Goal: Task Accomplishment & Management: Manage account settings

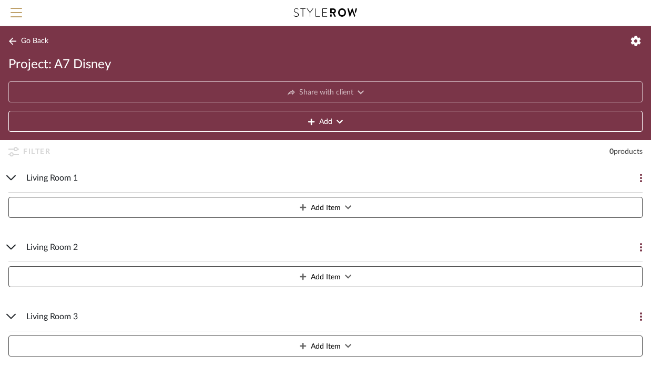
click at [39, 43] on span "Go Back" at bounding box center [34, 41] width 27 height 9
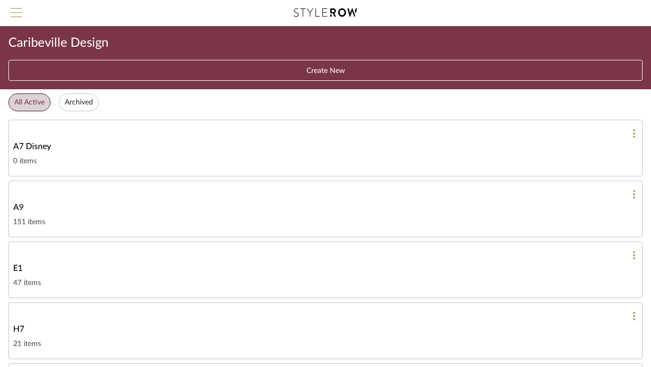
click at [18, 14] on span "Menu" at bounding box center [17, 16] width 12 height 16
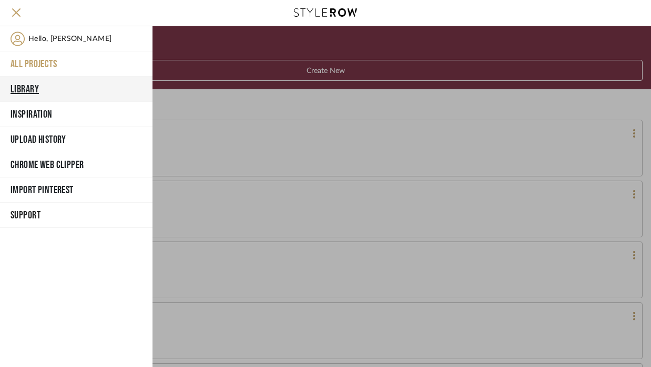
click at [28, 89] on button "Library" at bounding box center [76, 89] width 152 height 25
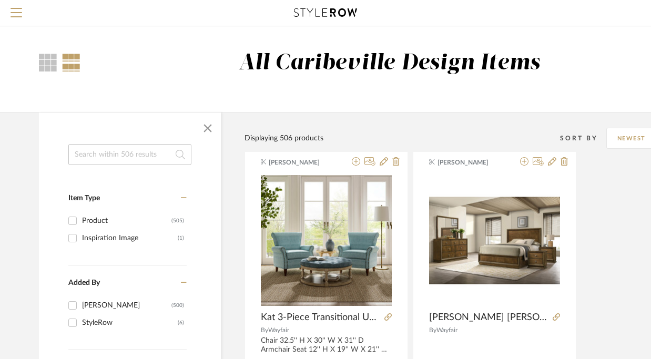
click at [140, 153] on input at bounding box center [129, 154] width 123 height 21
type input "seating"
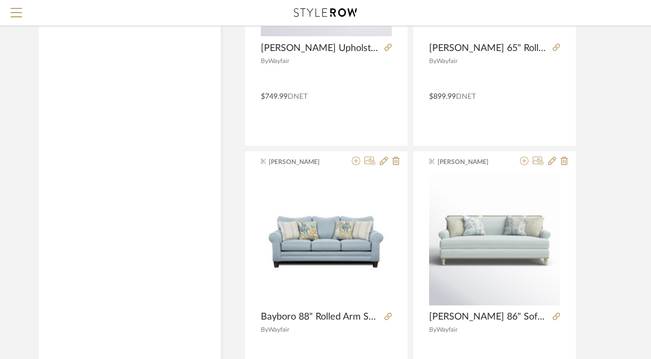
scroll to position [2225, 0]
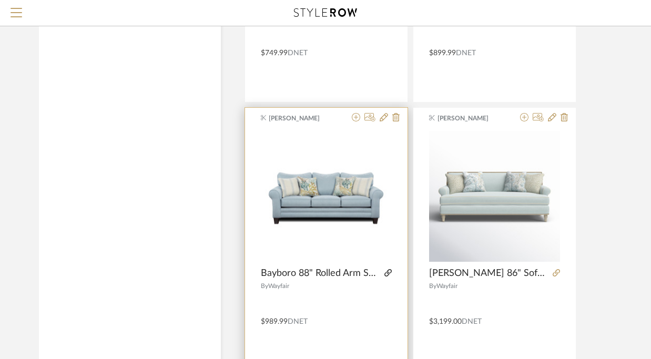
click at [389, 273] on icon at bounding box center [387, 272] width 7 height 7
click at [355, 121] on icon at bounding box center [356, 117] width 8 height 8
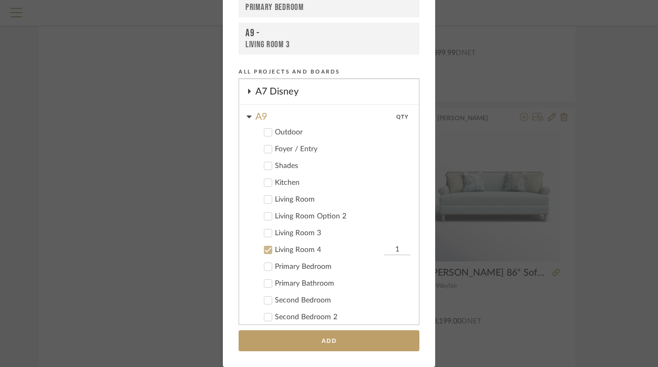
scroll to position [19, 0]
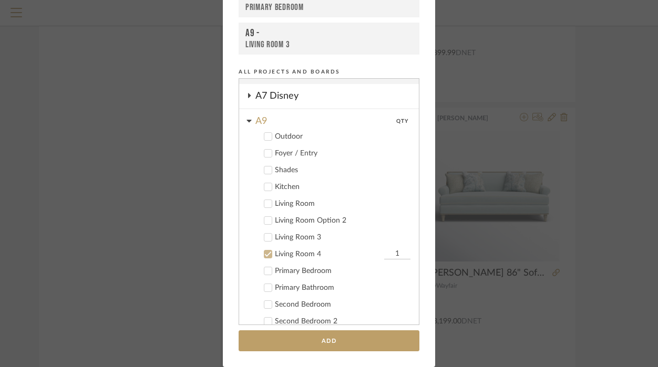
click at [247, 121] on icon at bounding box center [249, 121] width 5 height 8
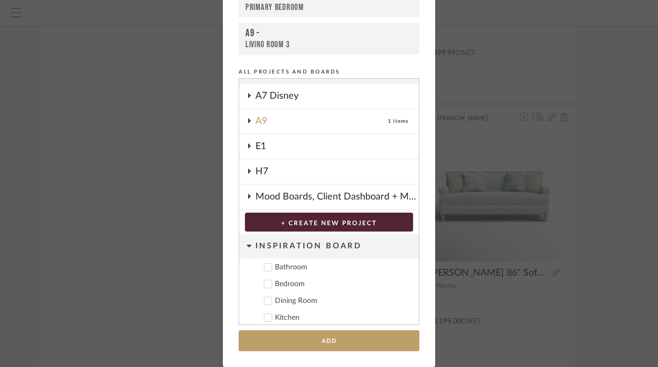
click at [266, 100] on div "A7 Disney" at bounding box center [336, 96] width 163 height 24
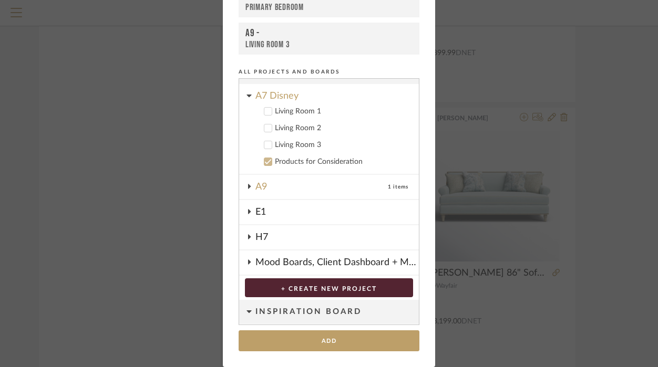
click at [284, 112] on div "Living Room 1" at bounding box center [343, 111] width 136 height 9
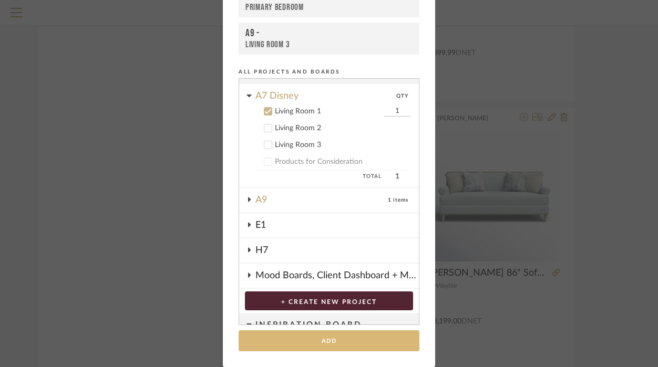
click at [307, 336] on button "Add" at bounding box center [329, 342] width 181 height 22
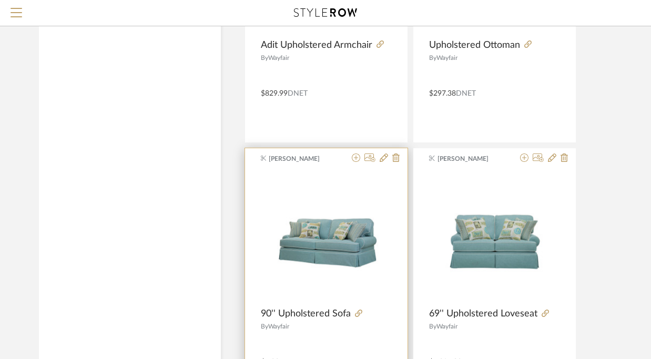
scroll to position [3808, 0]
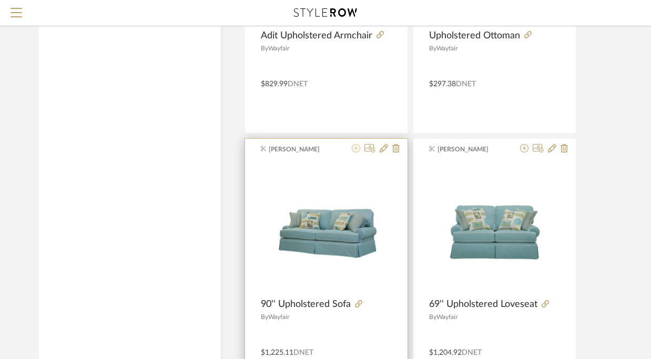
click at [356, 153] on fa-icon at bounding box center [356, 149] width 8 height 8
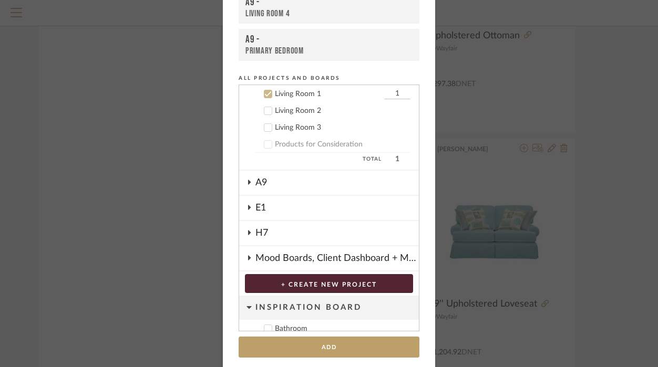
scroll to position [107, 0]
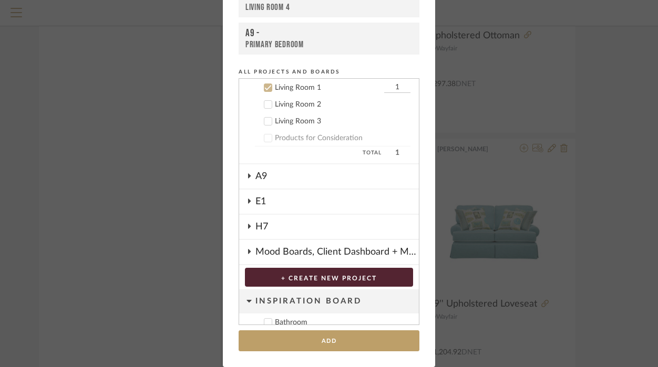
click at [290, 88] on div "Living Room 1" at bounding box center [328, 88] width 107 height 9
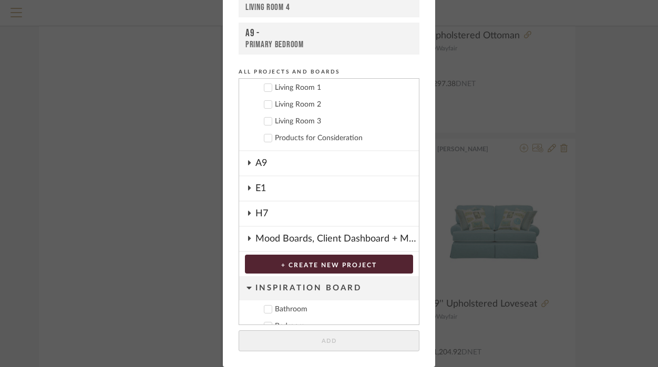
click at [292, 107] on div "Living Room 2" at bounding box center [343, 104] width 136 height 9
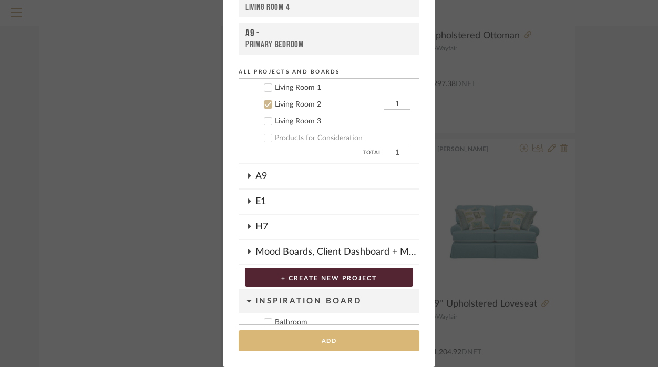
click at [345, 338] on button "Add" at bounding box center [329, 342] width 181 height 22
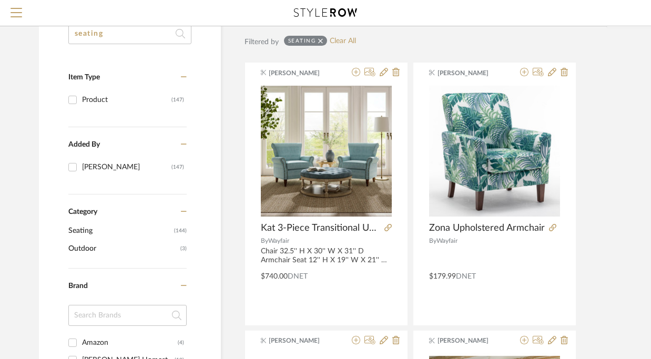
scroll to position [116, 0]
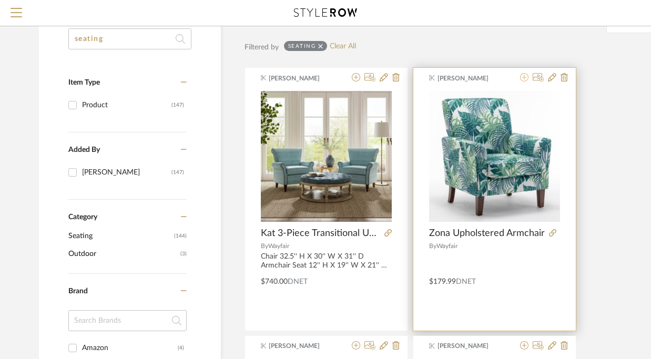
click at [527, 80] on icon at bounding box center [524, 77] width 8 height 8
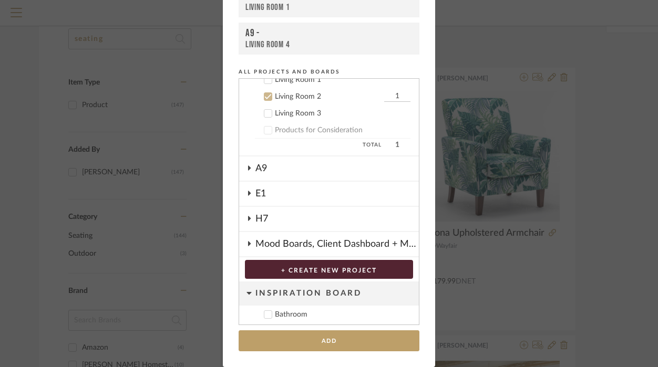
scroll to position [65, 0]
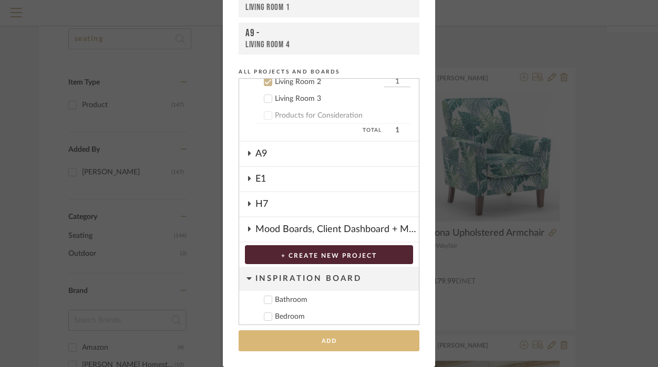
click at [347, 337] on button "Add" at bounding box center [329, 342] width 181 height 22
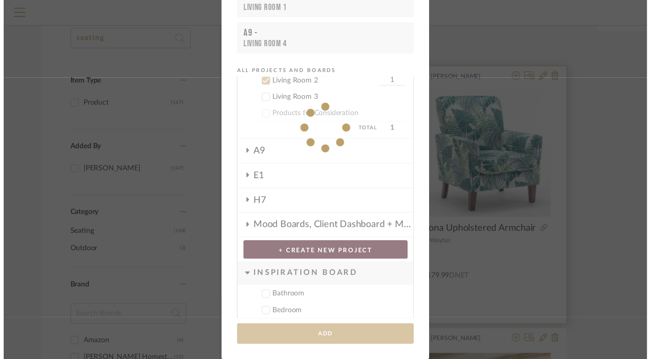
scroll to position [116, 0]
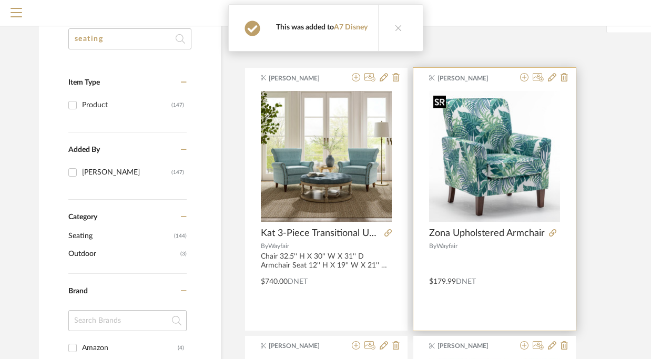
click at [491, 144] on img "0" at bounding box center [494, 156] width 131 height 131
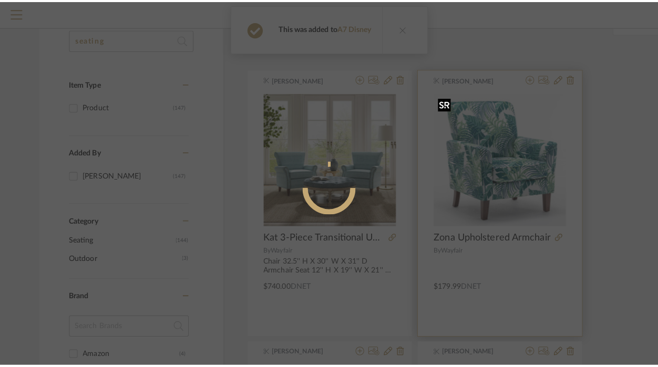
scroll to position [0, 0]
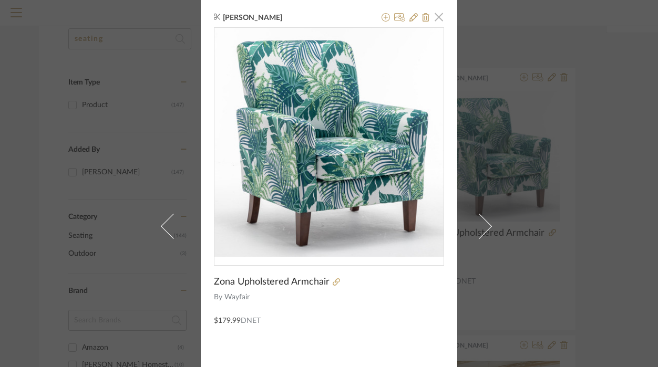
click at [435, 24] on span "button" at bounding box center [438, 16] width 21 height 21
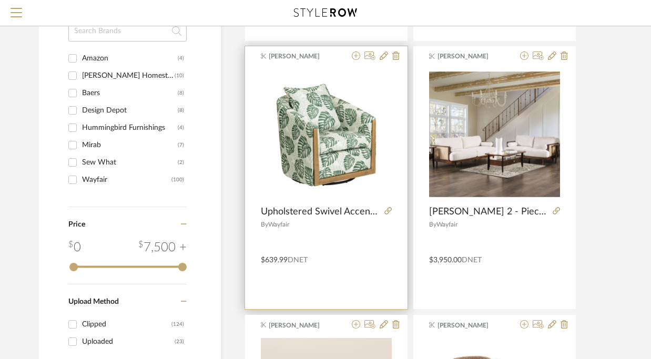
scroll to position [371, 0]
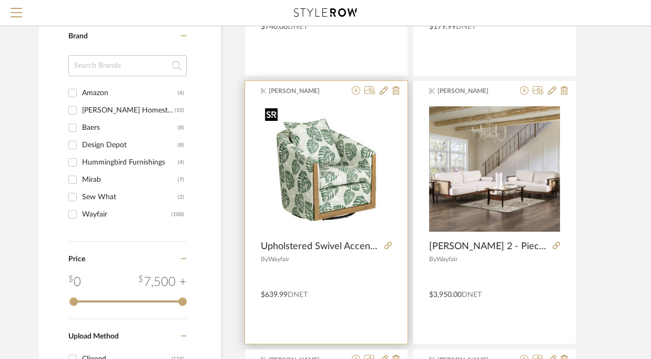
click at [345, 158] on img "0" at bounding box center [326, 169] width 131 height 131
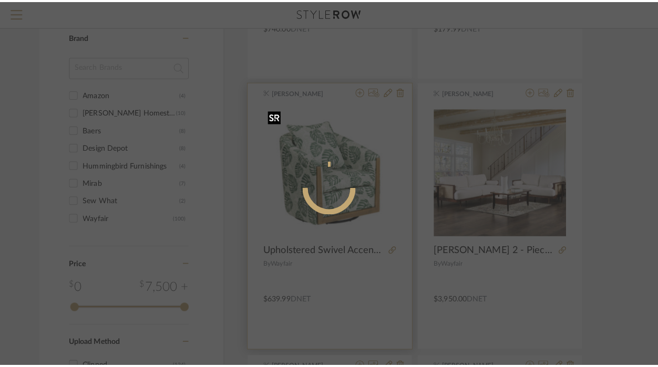
scroll to position [0, 0]
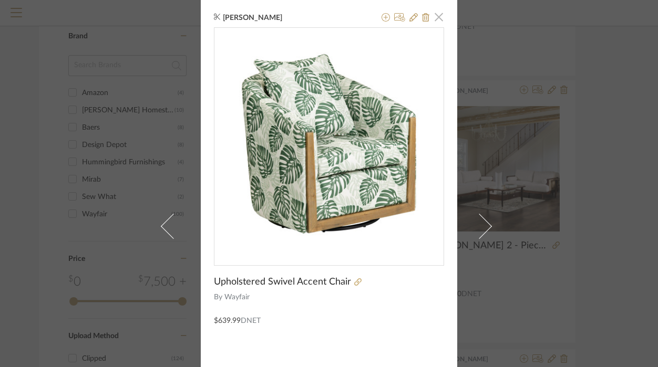
click at [435, 24] on span "button" at bounding box center [438, 16] width 21 height 21
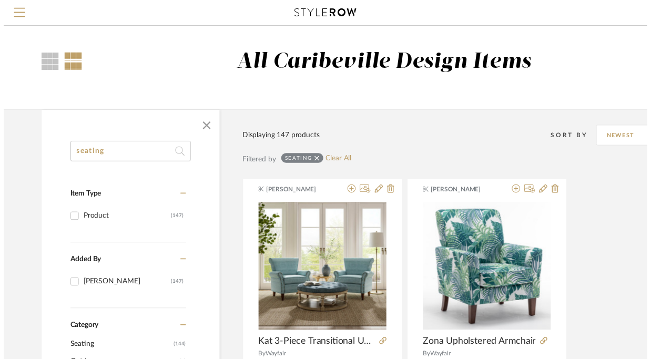
scroll to position [371, 0]
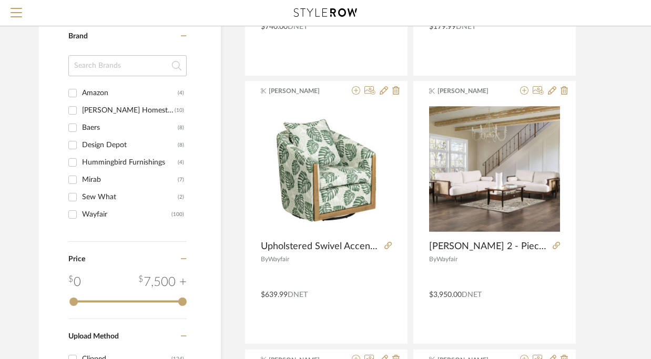
click at [131, 64] on input at bounding box center [127, 65] width 118 height 21
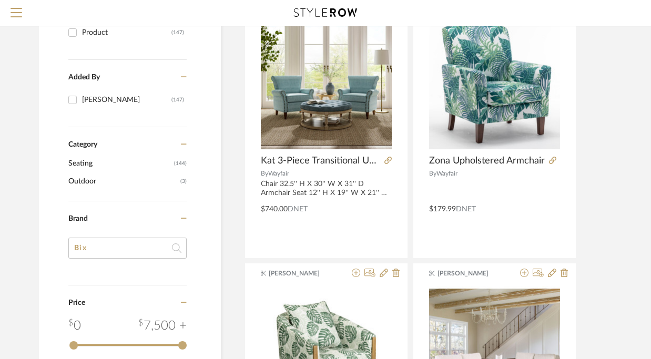
scroll to position [184, 0]
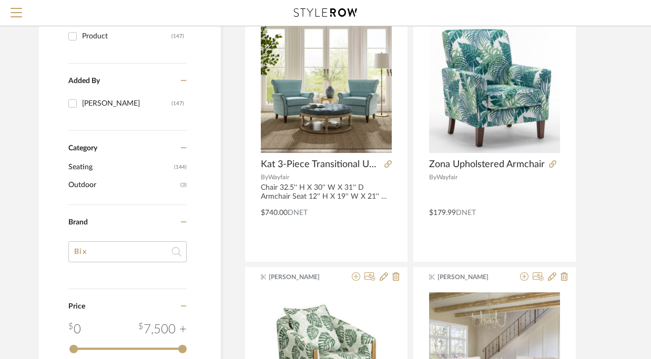
click at [111, 256] on input "Bix" at bounding box center [127, 251] width 118 height 21
type input "Bi"
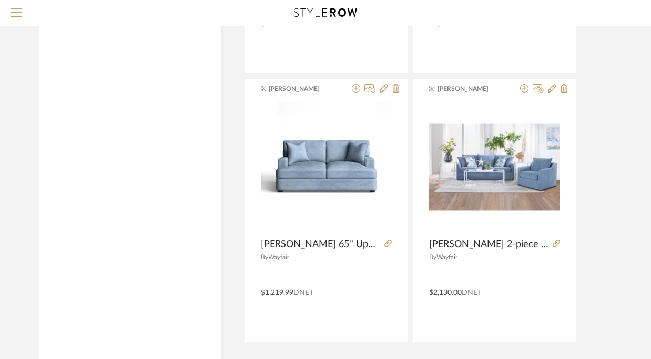
scroll to position [4768, 0]
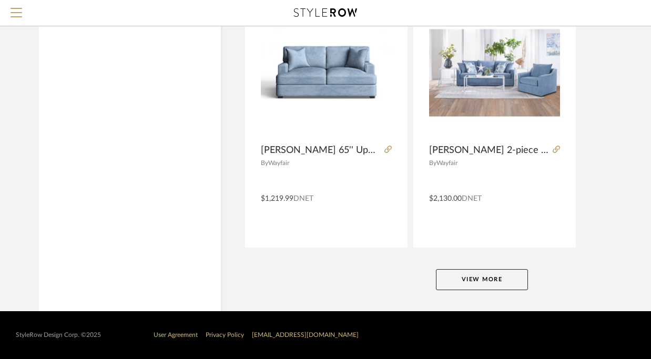
click at [479, 286] on button "View More" at bounding box center [482, 279] width 92 height 21
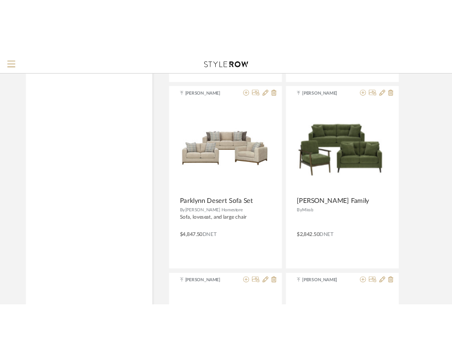
scroll to position [9279, 2]
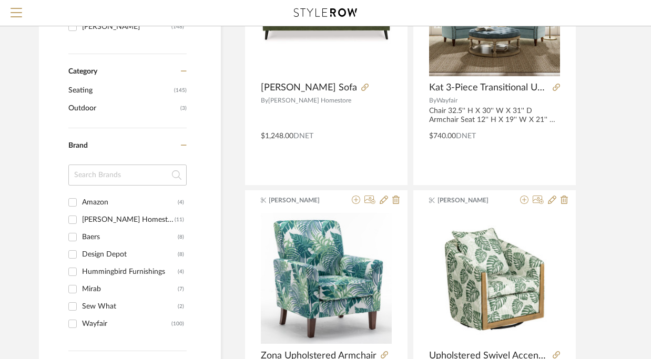
scroll to position [286, 0]
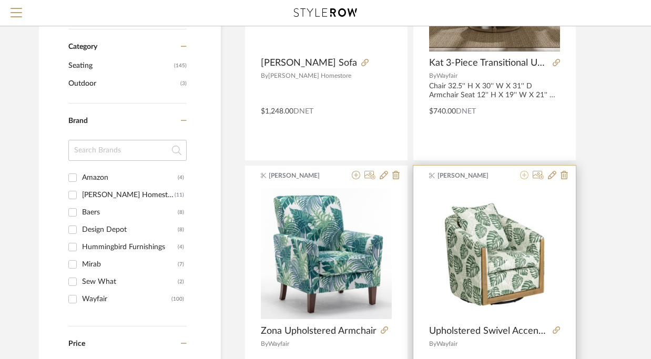
click at [463, 177] on icon at bounding box center [524, 175] width 8 height 8
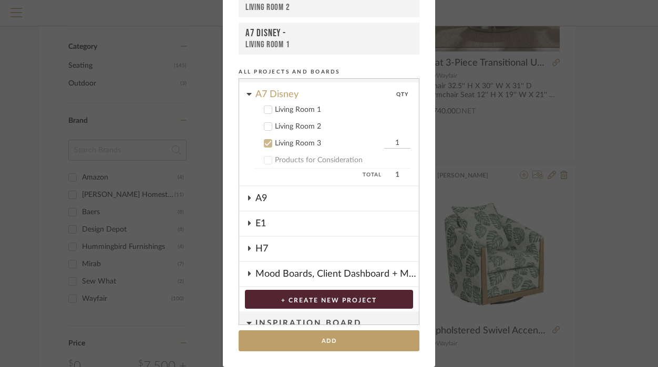
scroll to position [0, 0]
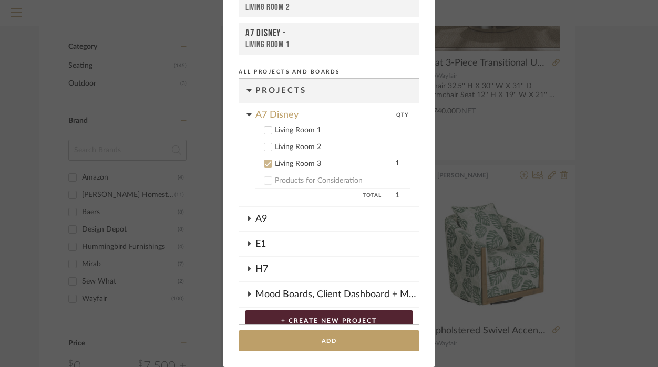
click at [389, 166] on input "1" at bounding box center [397, 164] width 26 height 11
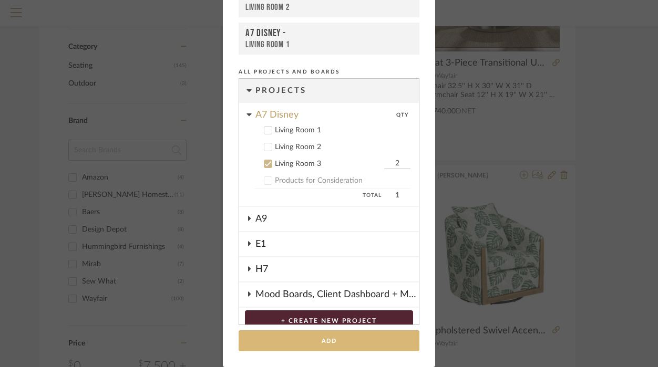
type input "2"
click at [342, 337] on button "Add" at bounding box center [329, 342] width 181 height 22
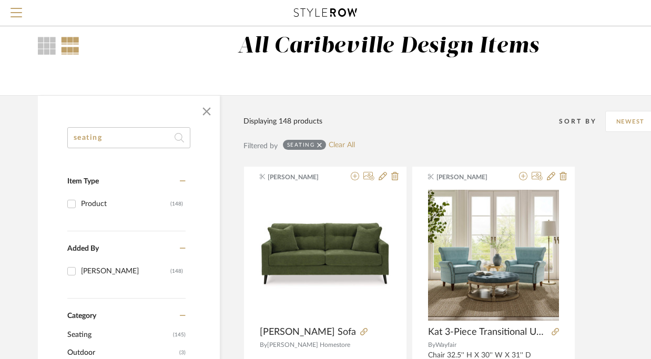
scroll to position [0, 1]
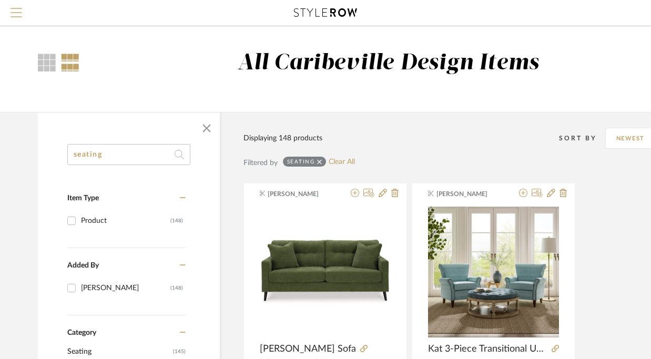
click at [19, 11] on span "Menu" at bounding box center [17, 16] width 12 height 16
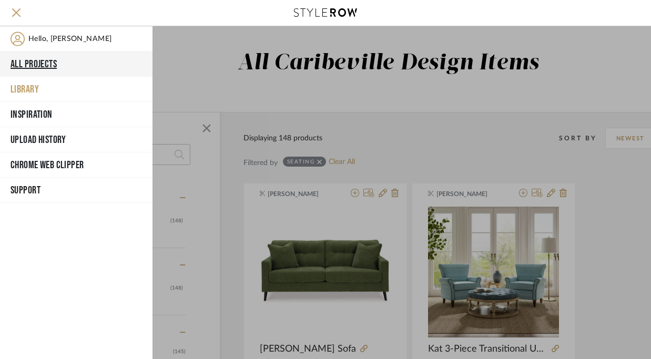
click at [42, 70] on button "All Projects" at bounding box center [76, 64] width 152 height 25
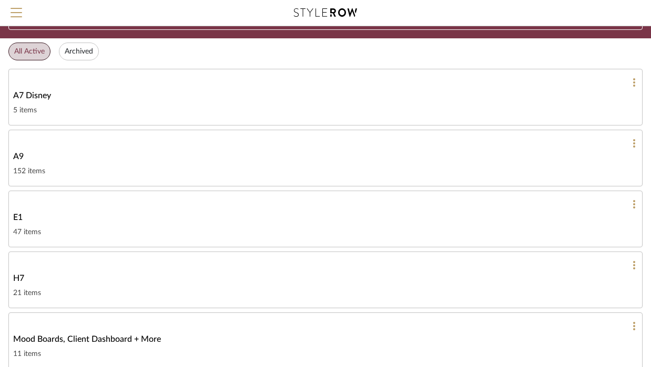
scroll to position [56, 0]
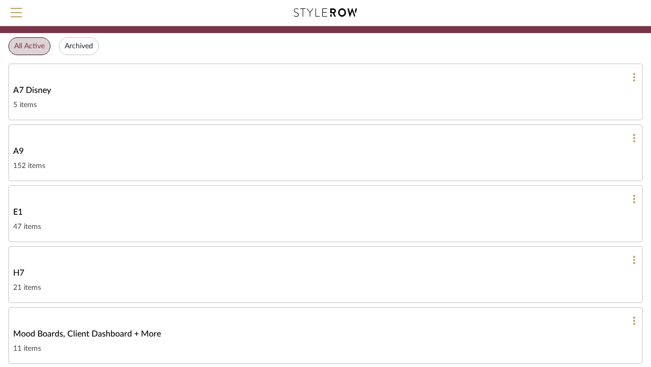
click at [91, 100] on div "5 items" at bounding box center [325, 105] width 624 height 13
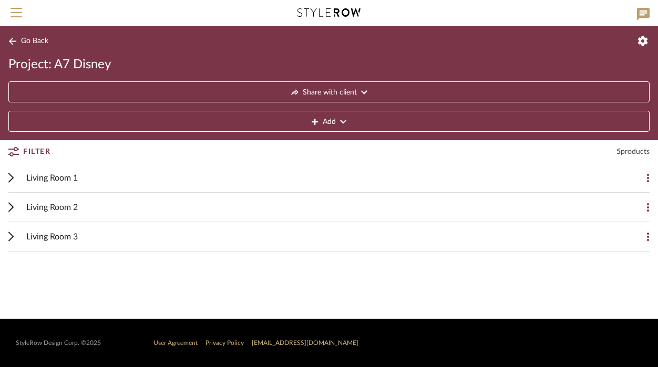
click at [178, 187] on div "Living Room 1" at bounding box center [321, 177] width 590 height 29
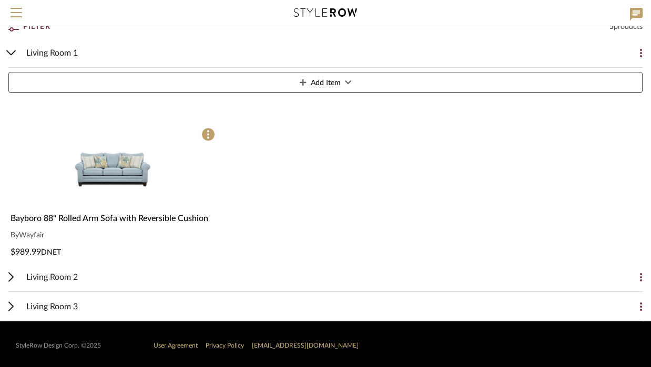
scroll to position [128, 0]
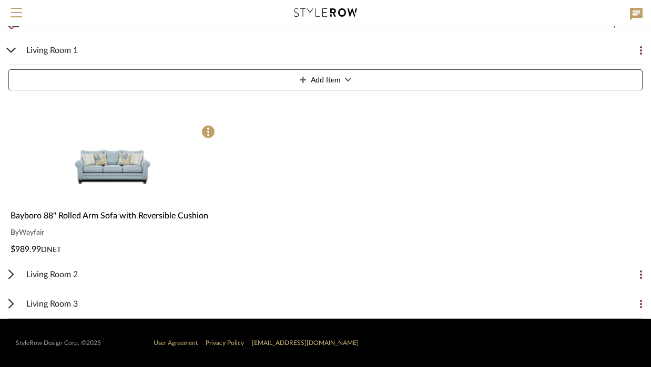
click at [190, 276] on div "Living Room 2" at bounding box center [317, 274] width 582 height 29
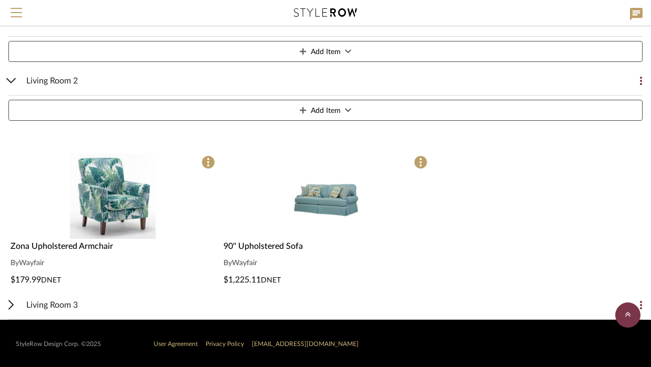
scroll to position [323, 0]
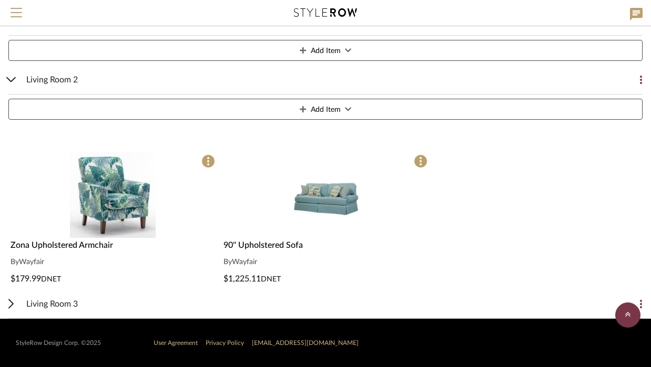
click at [125, 302] on div "Living Room 3" at bounding box center [317, 304] width 582 height 29
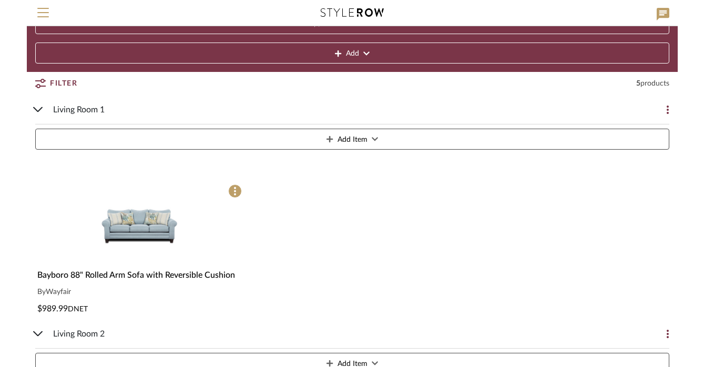
scroll to position [0, 0]
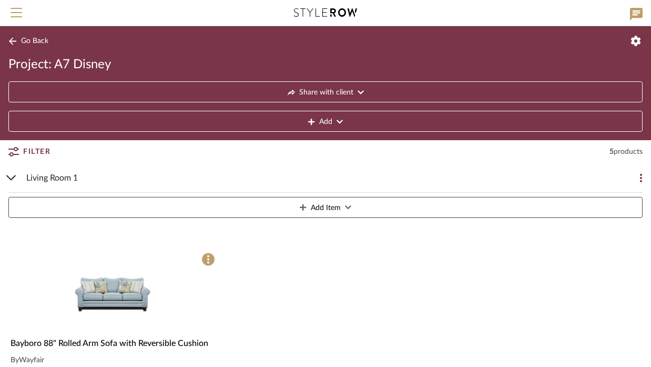
click at [12, 157] on button "Filter" at bounding box center [29, 151] width 42 height 19
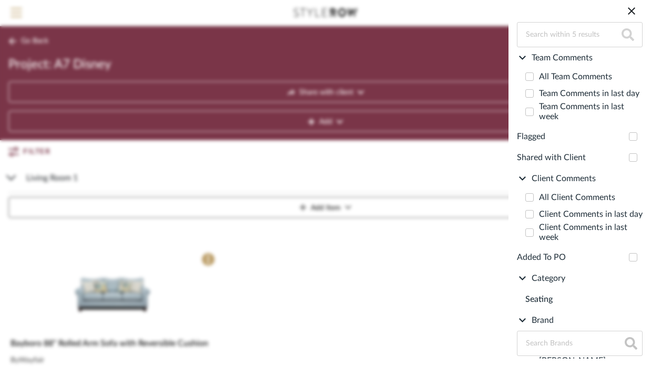
click at [463, 9] on icon at bounding box center [631, 11] width 13 height 13
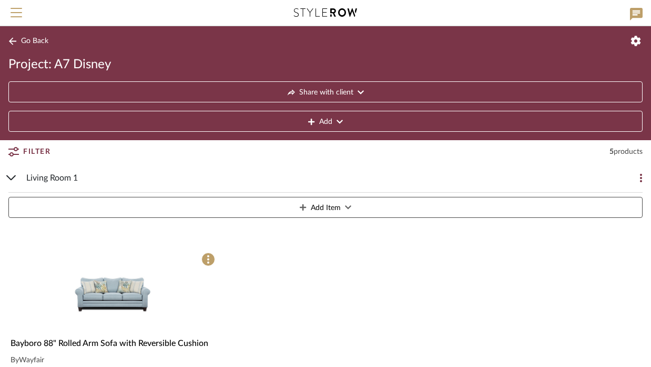
click at [30, 45] on span "Go Back" at bounding box center [34, 41] width 27 height 9
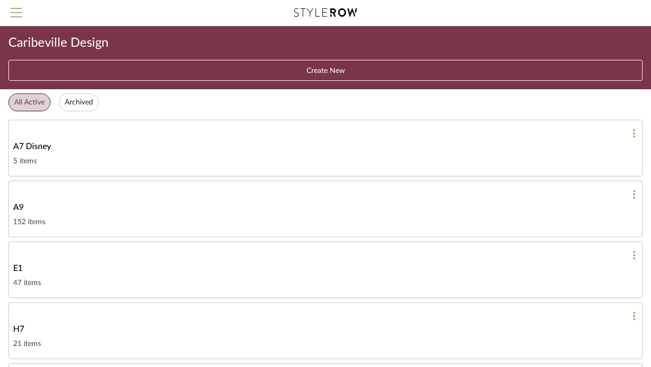
click at [106, 165] on div "5 items" at bounding box center [325, 161] width 624 height 13
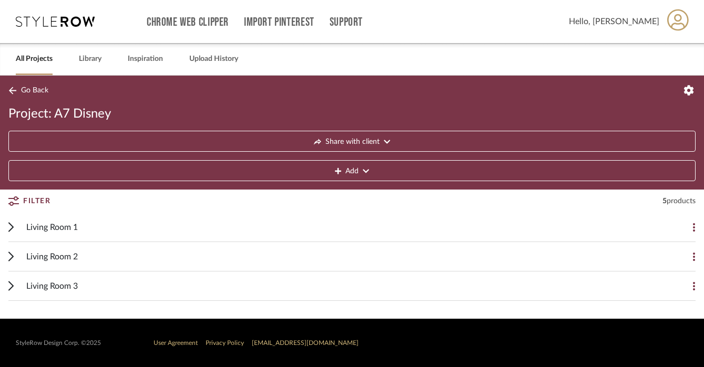
click at [33, 200] on span "Filter" at bounding box center [36, 201] width 27 height 19
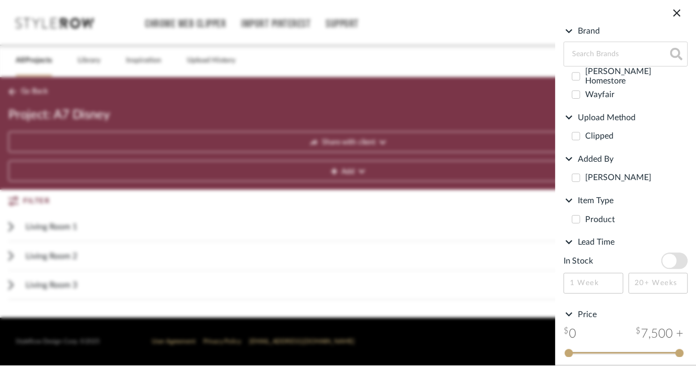
scroll to position [306, 0]
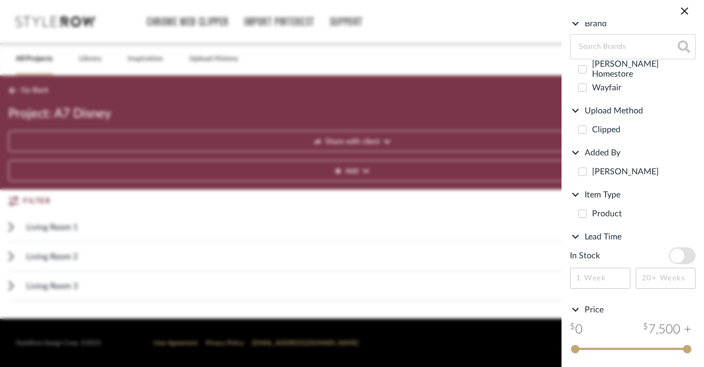
click at [463, 227] on search-bar "Filter by keyword, category or name prior to exporting to Excel or Bulk Actions…" at bounding box center [352, 183] width 704 height 367
click at [463, 11] on icon at bounding box center [684, 11] width 13 height 13
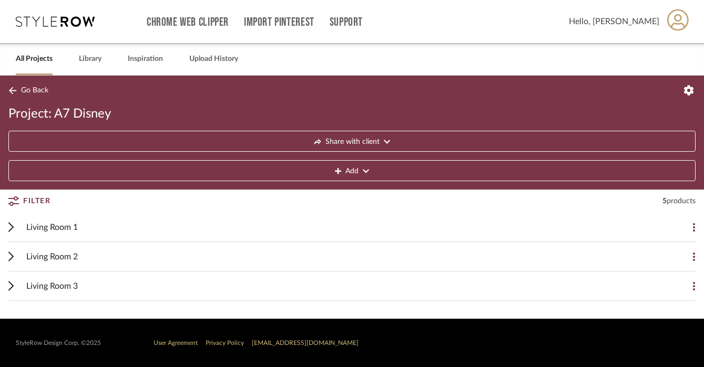
click at [11, 225] on icon at bounding box center [11, 227] width 4 height 8
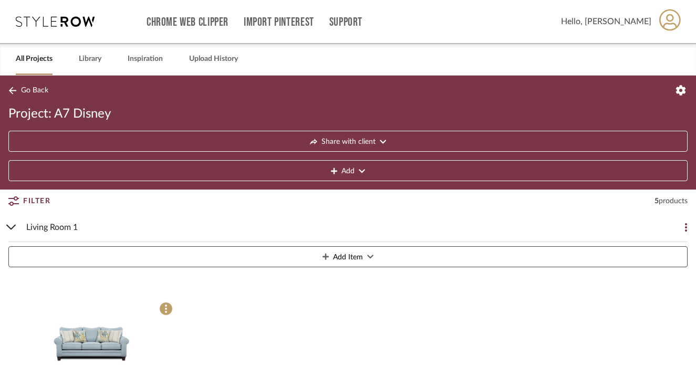
click at [12, 225] on icon at bounding box center [11, 227] width 10 height 5
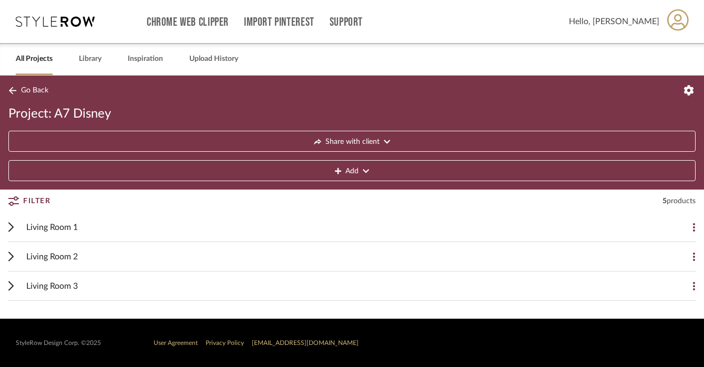
click at [24, 94] on span "Go Back" at bounding box center [34, 90] width 27 height 9
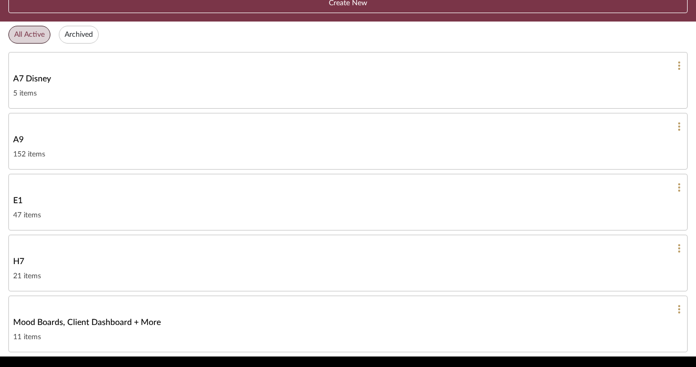
scroll to position [155, 0]
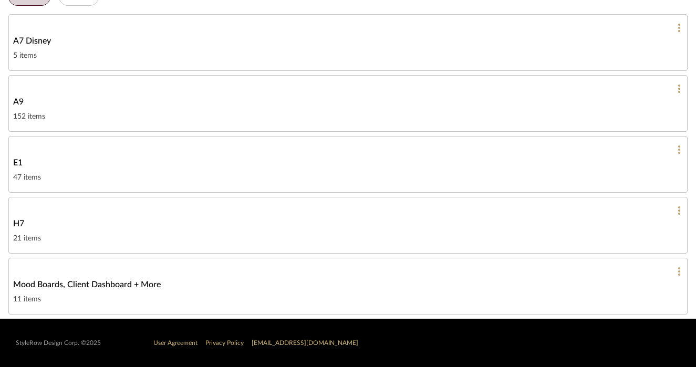
click at [254, 58] on div "5 items" at bounding box center [348, 55] width 670 height 13
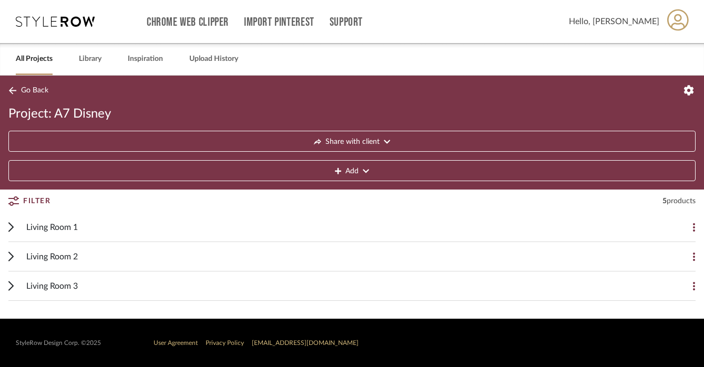
click at [463, 228] on button at bounding box center [684, 227] width 21 height 21
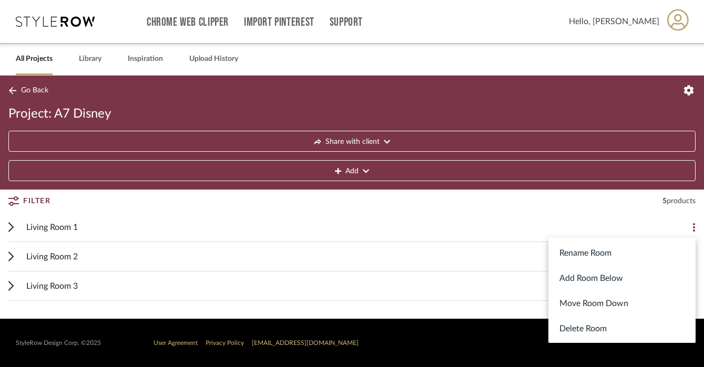
click at [463, 216] on div at bounding box center [352, 183] width 704 height 367
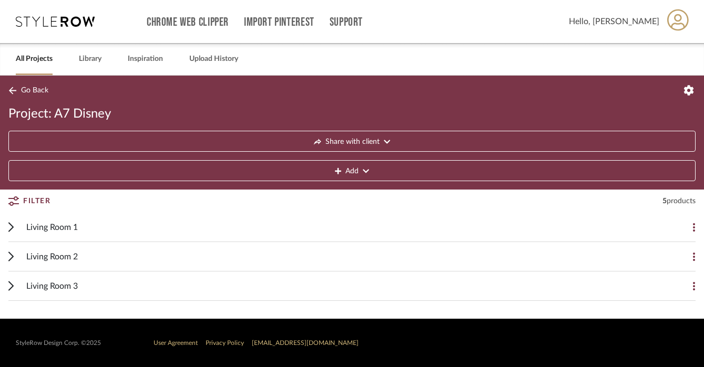
click at [463, 88] on icon at bounding box center [689, 90] width 10 height 10
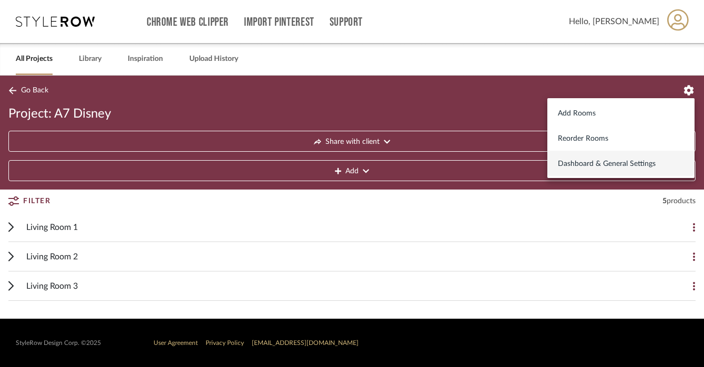
click at [463, 170] on button "Dashboard & General Settings" at bounding box center [620, 163] width 147 height 25
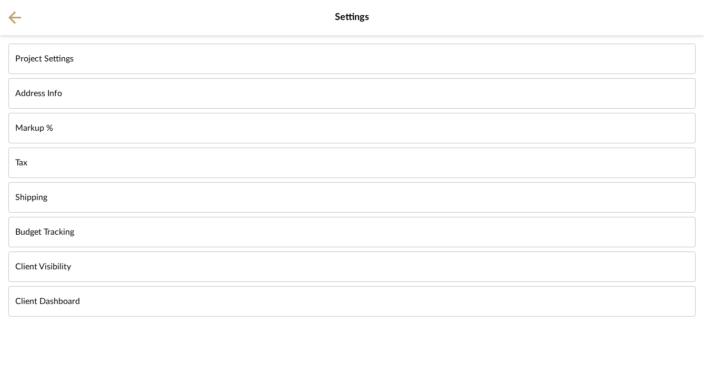
click at [240, 138] on button "Markup %" at bounding box center [351, 128] width 687 height 30
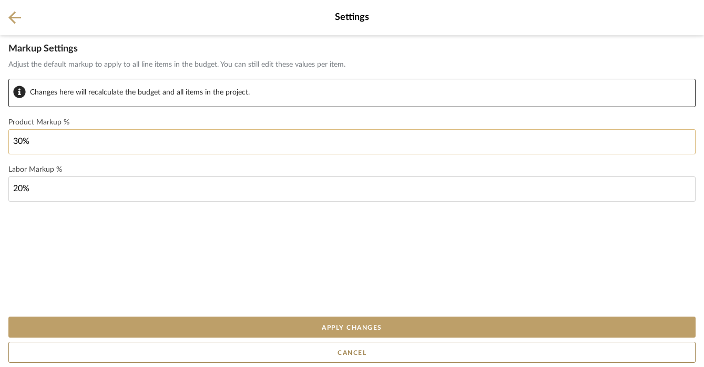
type input "30"
click at [200, 150] on input "30" at bounding box center [351, 141] width 687 height 25
type input "18.5%"
type input "20"
click at [175, 186] on input "20" at bounding box center [351, 189] width 687 height 25
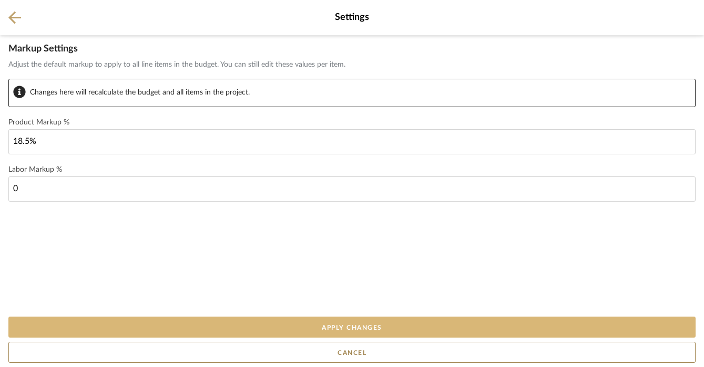
type input "0%"
click at [266, 330] on button "Apply Changes" at bounding box center [351, 327] width 687 height 21
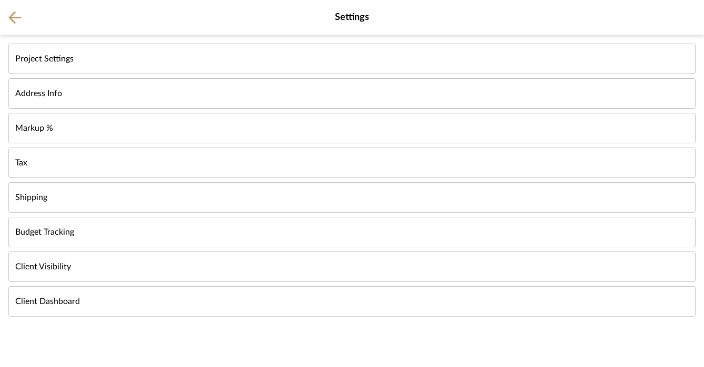
click at [162, 68] on button "Project Settings" at bounding box center [351, 59] width 687 height 30
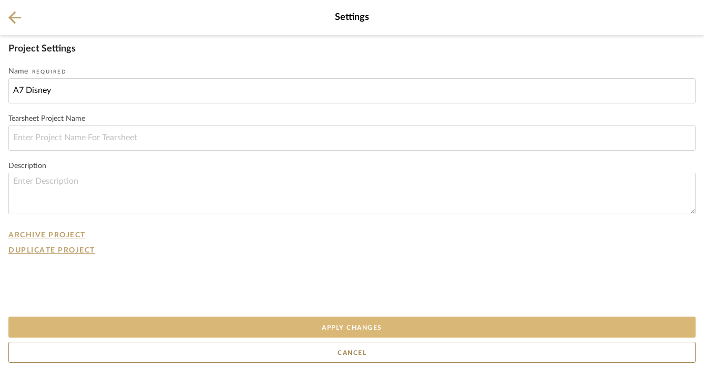
click at [188, 330] on button "Apply Changes" at bounding box center [351, 327] width 687 height 21
click at [186, 326] on button "Apply Changes" at bounding box center [351, 327] width 687 height 21
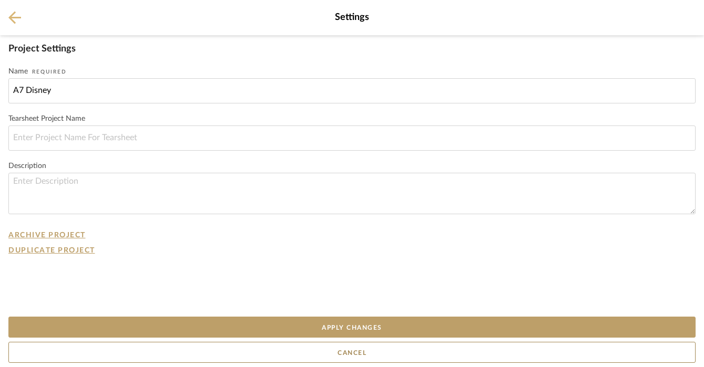
click at [20, 22] on icon at bounding box center [14, 17] width 13 height 13
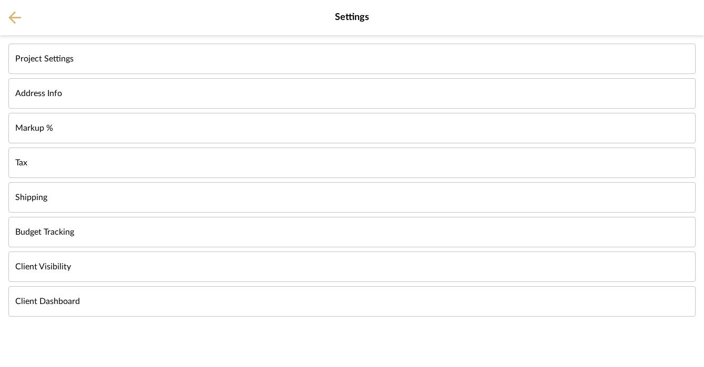
click at [16, 22] on icon at bounding box center [14, 17] width 13 height 13
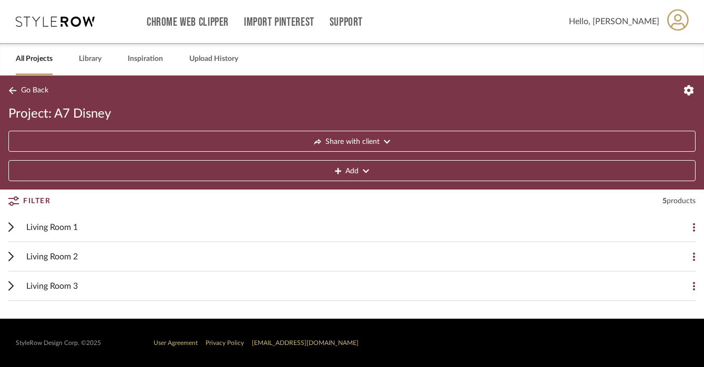
click at [77, 228] on span "Living Room 1" at bounding box center [52, 227] width 52 height 13
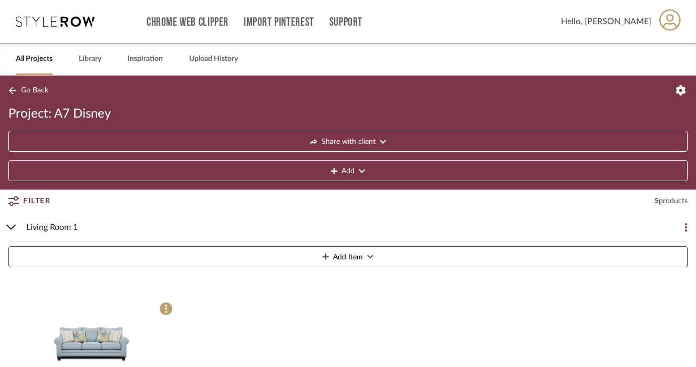
click at [77, 228] on span "Living Room 1" at bounding box center [52, 227] width 52 height 13
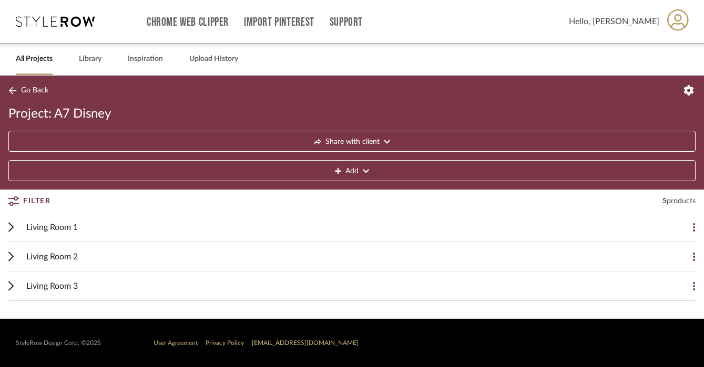
click at [18, 202] on icon at bounding box center [13, 201] width 11 height 9
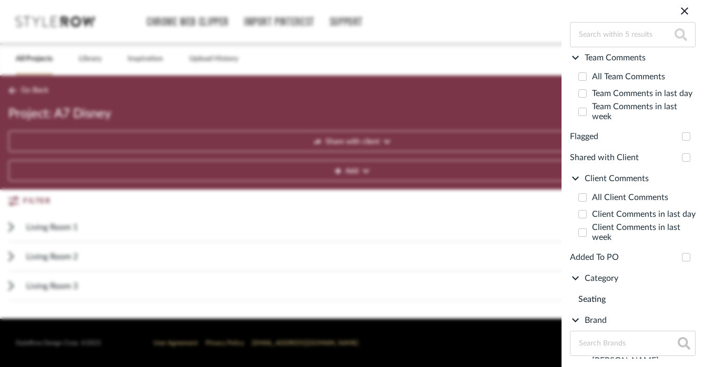
click at [18, 201] on search-bar "Filter by keyword, category or name prior to exporting to Excel or Bulk Actions…" at bounding box center [352, 183] width 704 height 367
click at [463, 8] on icon at bounding box center [684, 11] width 13 height 13
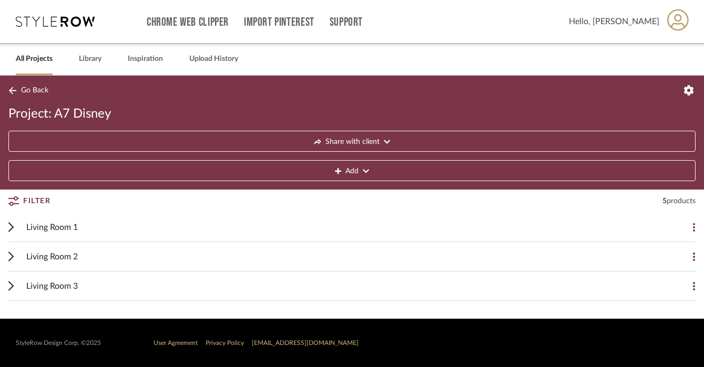
click at [34, 92] on span "Go Back" at bounding box center [34, 90] width 27 height 9
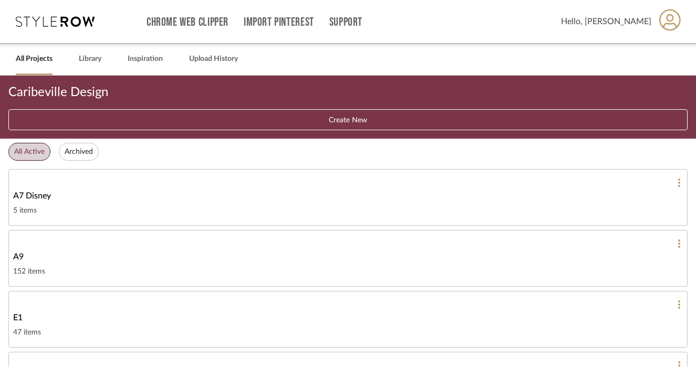
click at [67, 274] on div "152 items" at bounding box center [348, 271] width 670 height 13
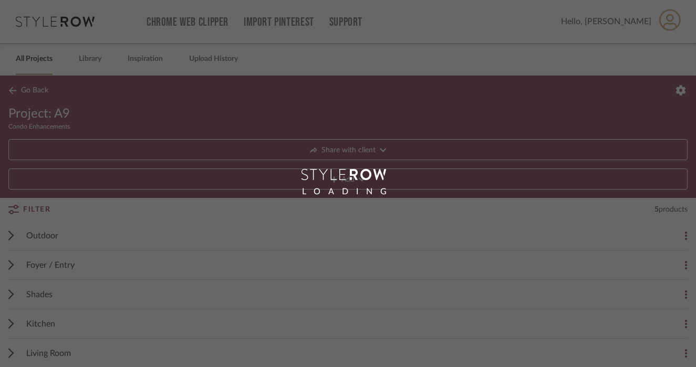
click at [55, 263] on div "LOADING" at bounding box center [348, 183] width 696 height 367
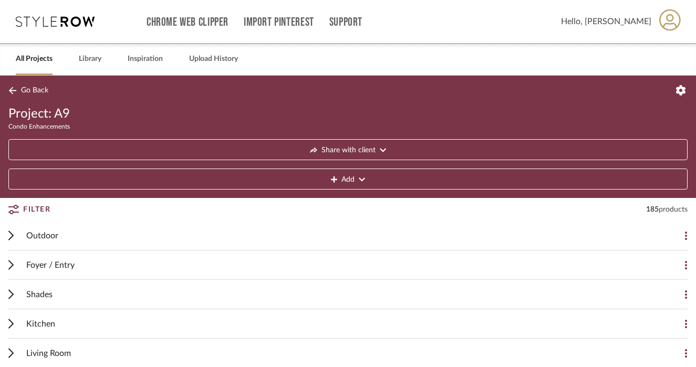
click at [30, 209] on span "Filter" at bounding box center [36, 209] width 27 height 19
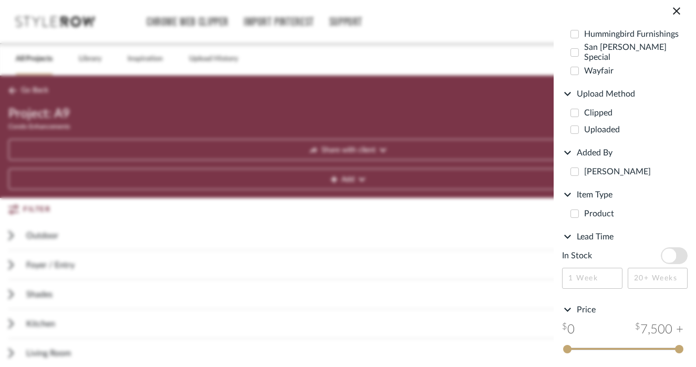
scroll to position [3, 0]
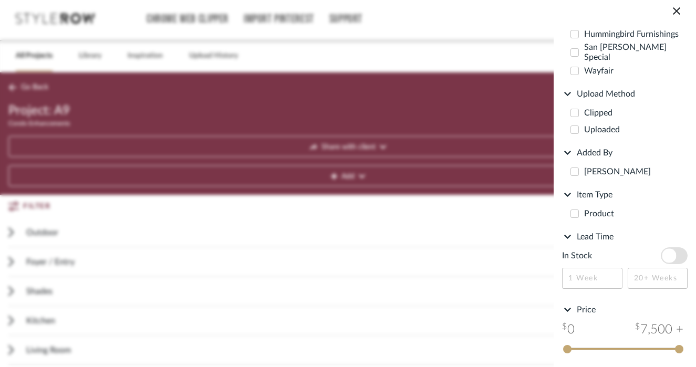
click at [463, 109] on search-bar "Filter by keyword, category or name prior to exporting to Excel or Bulk Actions…" at bounding box center [348, 183] width 696 height 367
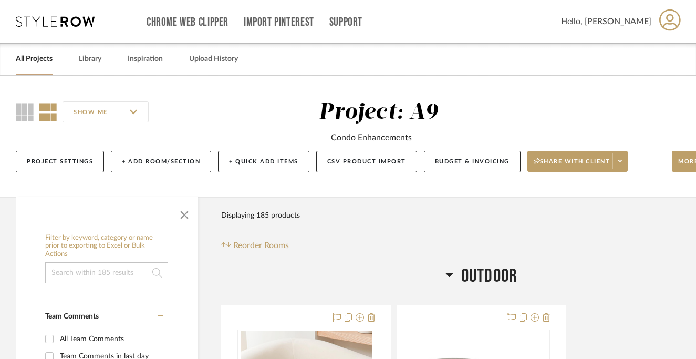
click at [24, 62] on link "All Projects" at bounding box center [34, 59] width 37 height 14
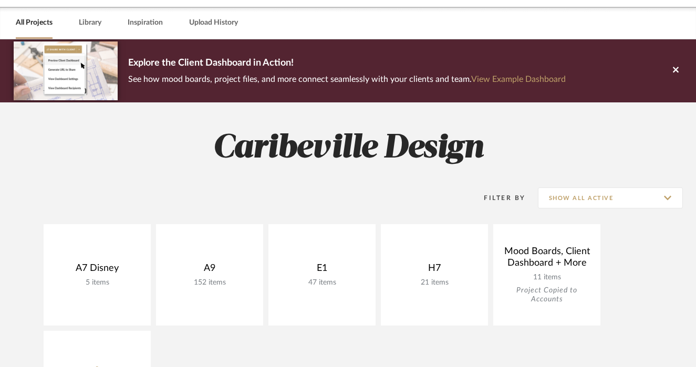
scroll to position [41, 0]
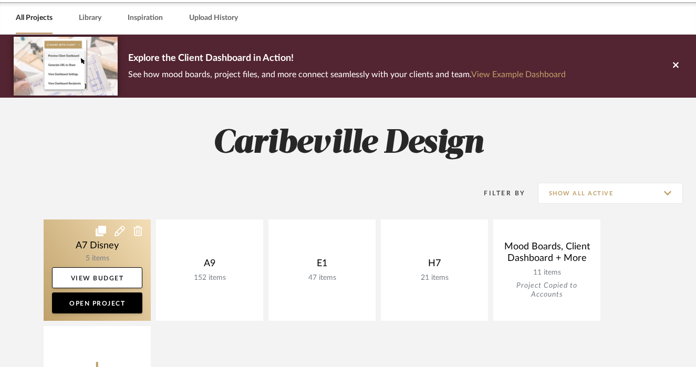
click at [105, 255] on link at bounding box center [97, 270] width 107 height 101
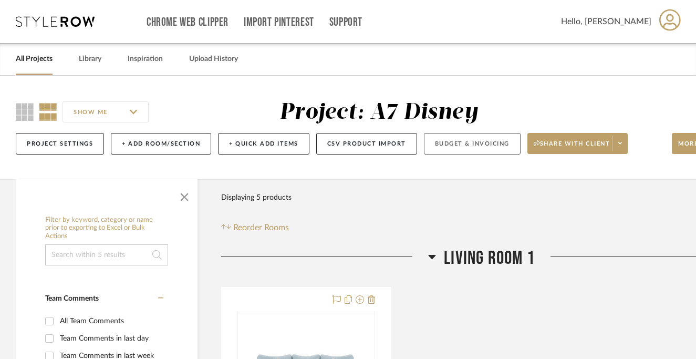
click at [499, 146] on button "Budget & Invoicing" at bounding box center [472, 144] width 97 height 22
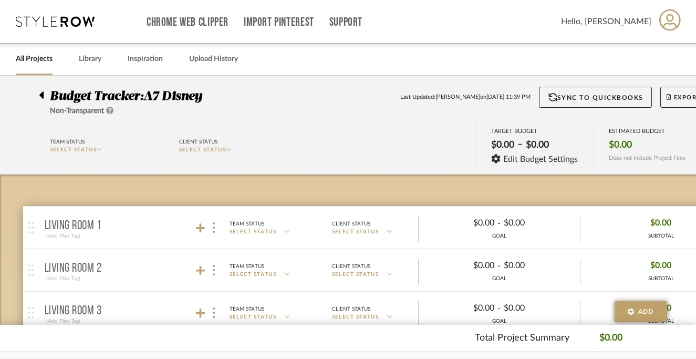
click at [194, 224] on mat-panel-title "Living Room 1 (Add Plan Tag)" at bounding box center [137, 228] width 185 height 26
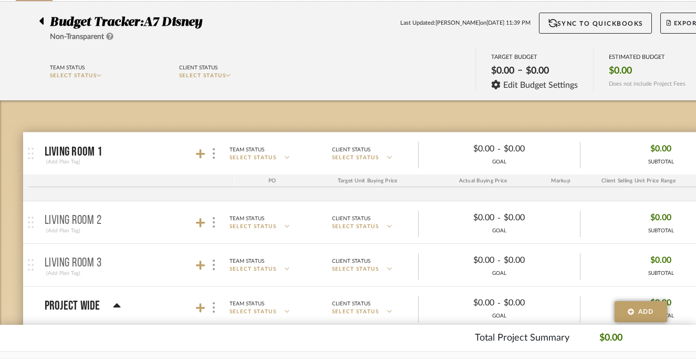
scroll to position [130, 0]
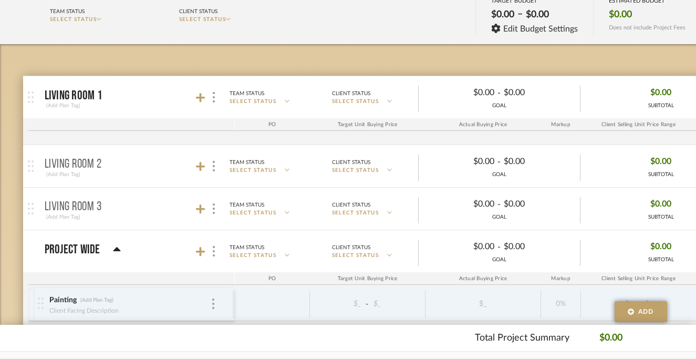
click at [200, 216] on mat-panel-title "Living Room 3 (Add Plan Tag)" at bounding box center [137, 209] width 185 height 26
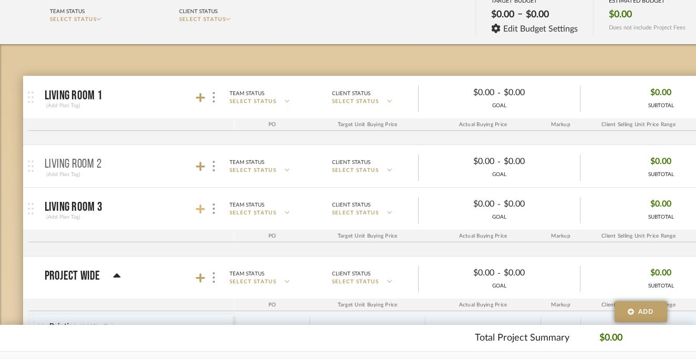
click at [202, 213] on icon at bounding box center [200, 209] width 9 height 11
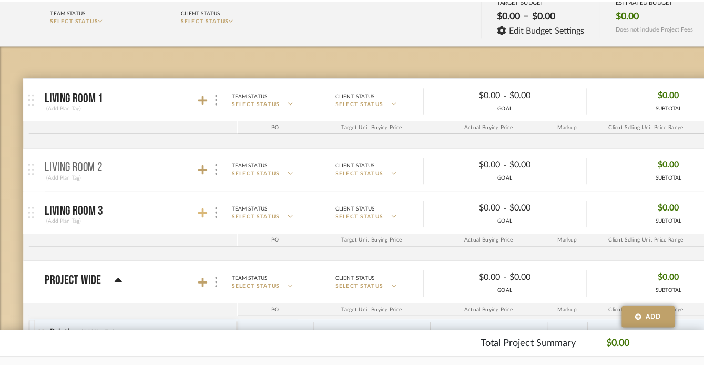
scroll to position [0, 0]
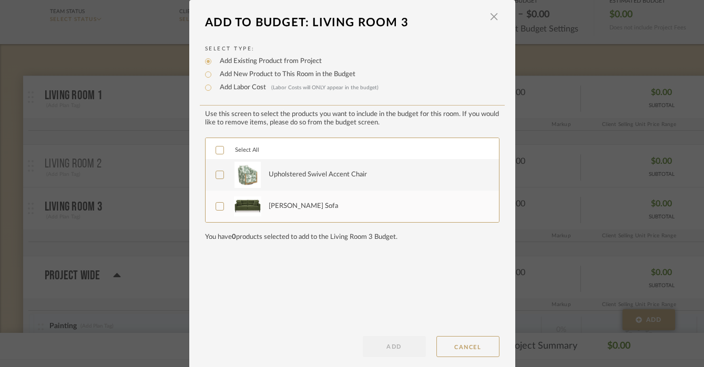
click at [257, 181] on label "Upholstered Swivel Accent Chair" at bounding box center [351, 175] width 271 height 26
click at [257, 208] on img at bounding box center [247, 207] width 27 height 20
click at [396, 346] on button "ADD" at bounding box center [394, 346] width 63 height 21
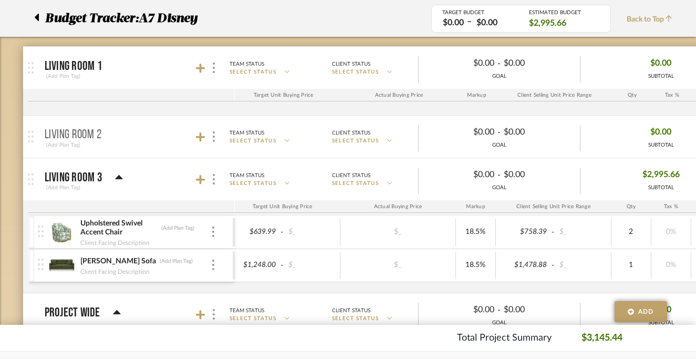
scroll to position [0, 36]
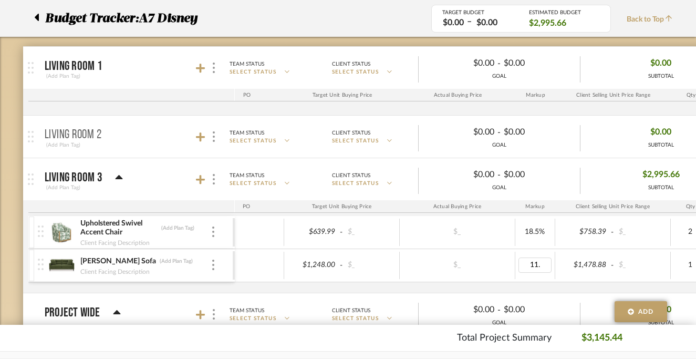
type input "11.1"
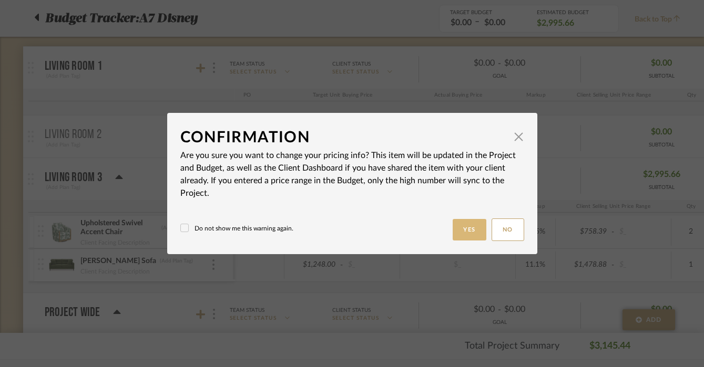
click at [462, 233] on button "Yes" at bounding box center [470, 230] width 34 height 22
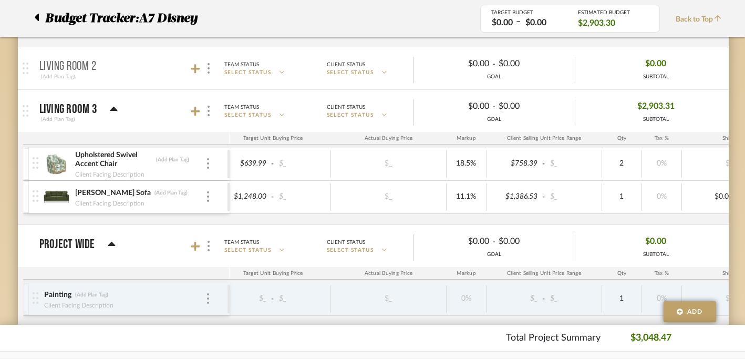
scroll to position [228, 12]
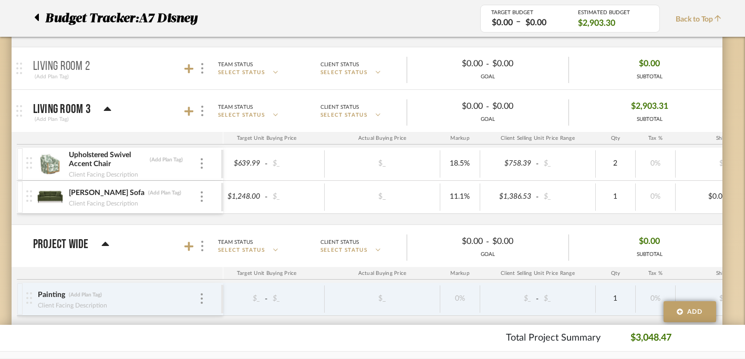
click at [194, 117] on div at bounding box center [195, 111] width 23 height 14
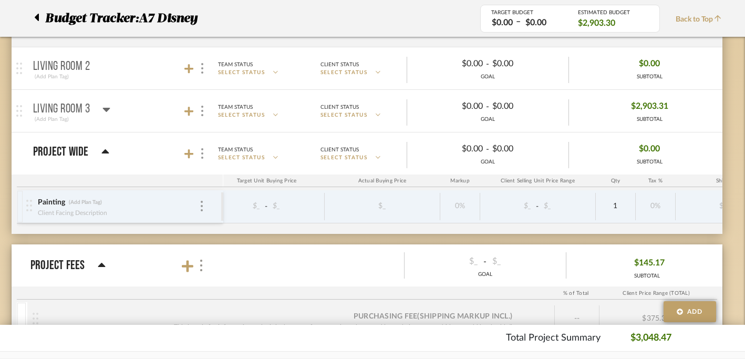
click at [194, 117] on div at bounding box center [195, 111] width 23 height 14
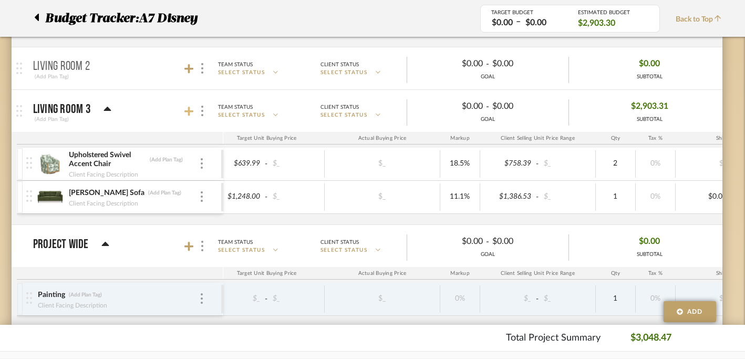
click at [190, 108] on icon at bounding box center [188, 111] width 9 height 11
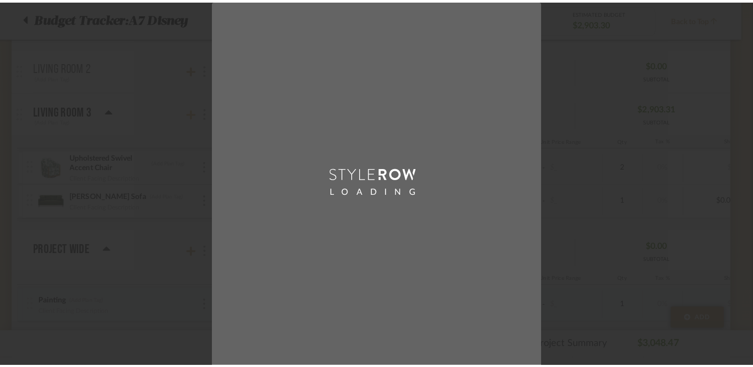
scroll to position [0, 0]
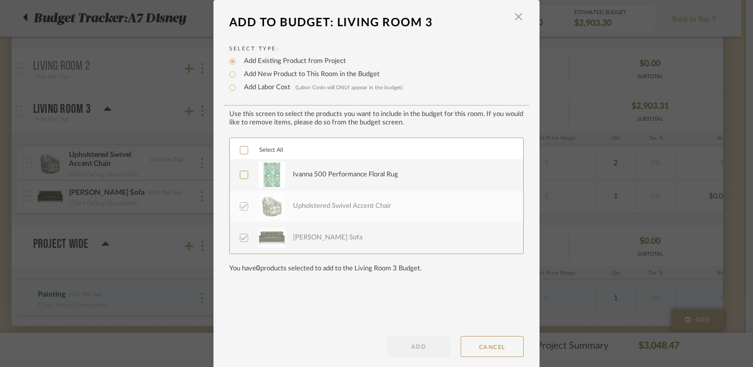
click at [285, 178] on label "Ivanna 500 Performance Floral Rug" at bounding box center [375, 175] width 271 height 26
click at [407, 350] on button "ADD" at bounding box center [418, 346] width 63 height 21
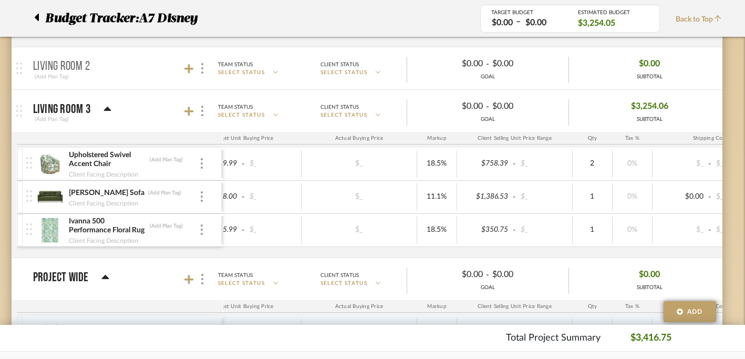
scroll to position [0, 97]
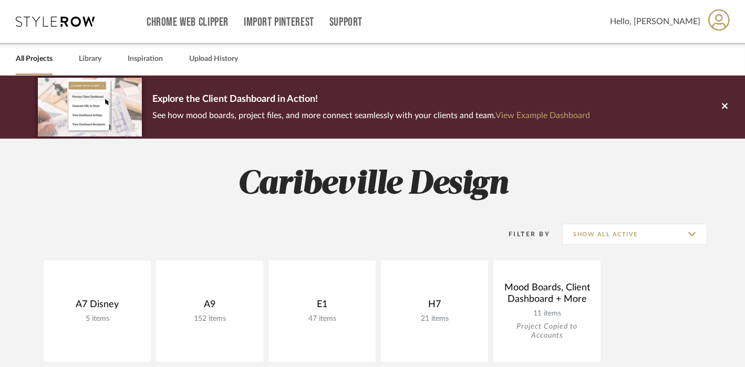
click at [35, 60] on link "All Projects" at bounding box center [34, 59] width 37 height 14
click at [83, 57] on link "Library" at bounding box center [90, 59] width 23 height 14
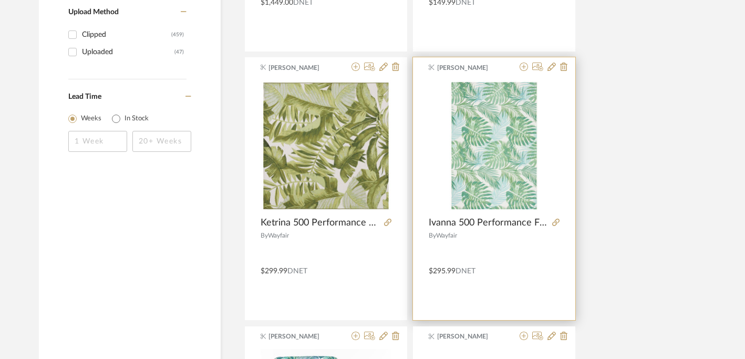
scroll to position [1216, 0]
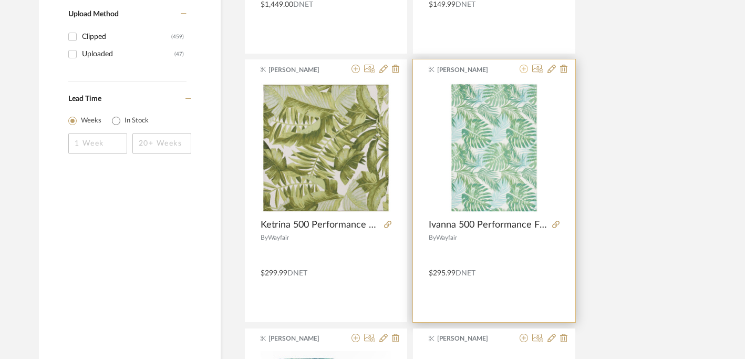
click at [525, 71] on icon at bounding box center [524, 69] width 8 height 8
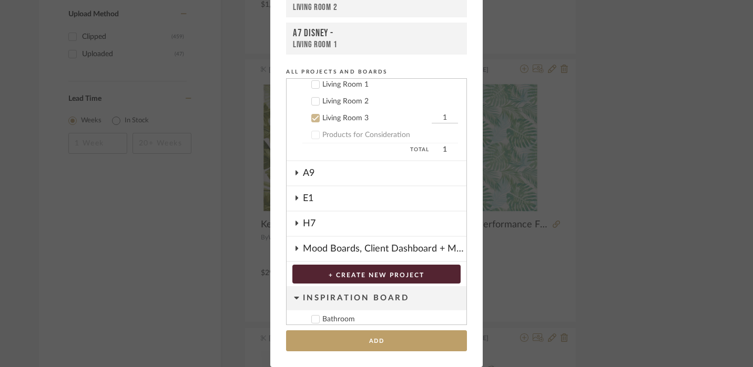
scroll to position [120, 0]
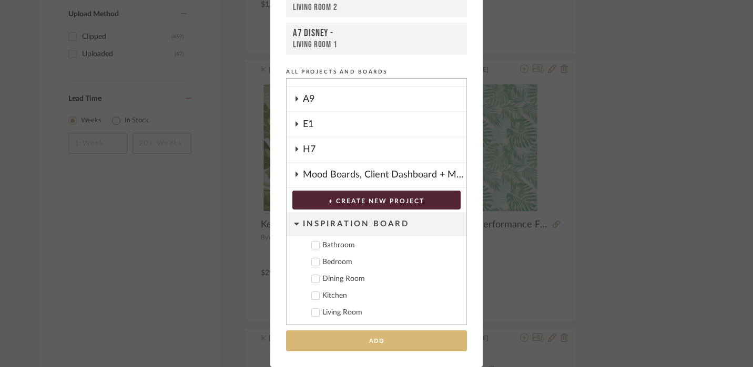
click at [385, 340] on button "Add" at bounding box center [376, 342] width 181 height 22
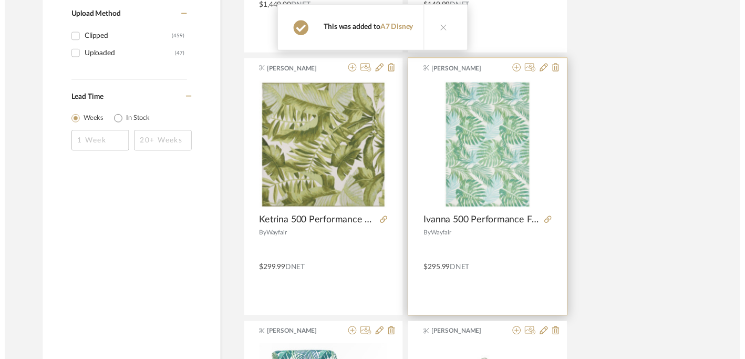
scroll to position [1216, 0]
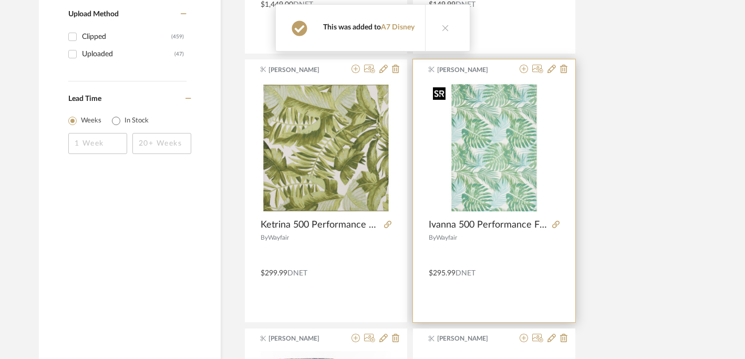
click at [494, 163] on img "0" at bounding box center [494, 148] width 131 height 131
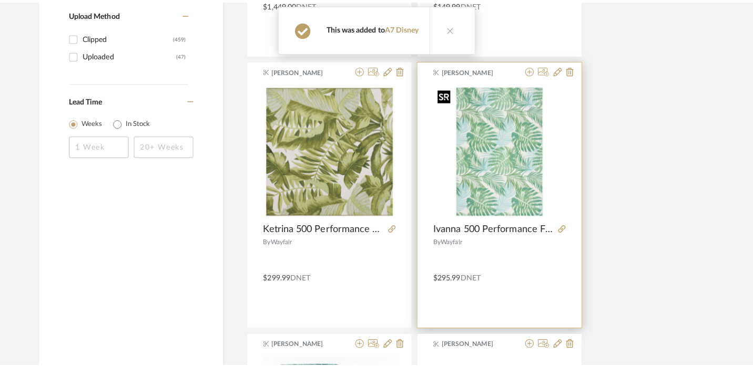
scroll to position [0, 0]
